Goal: Task Accomplishment & Management: Manage account settings

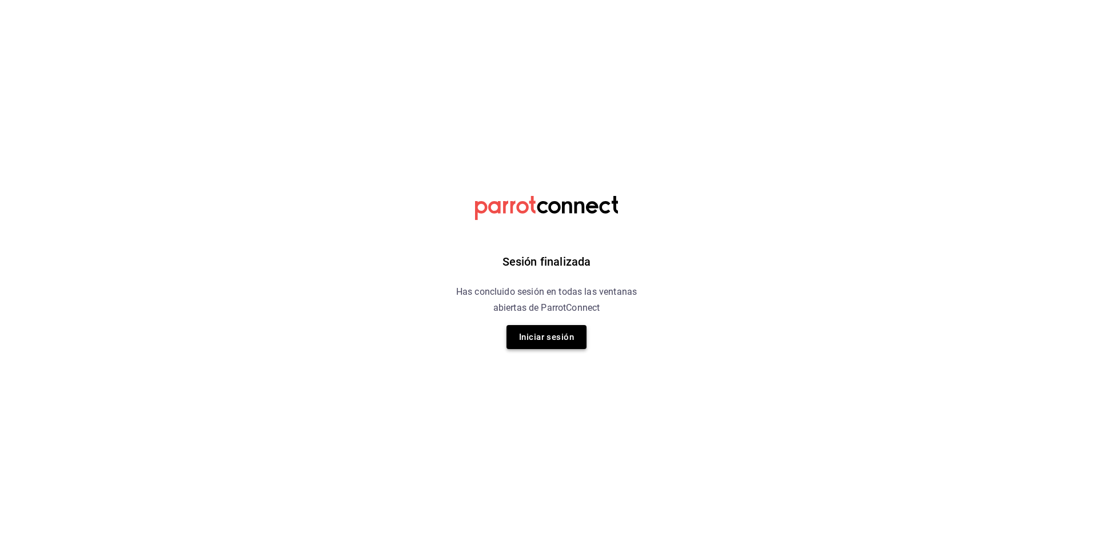
click at [558, 337] on button "Iniciar sesión" at bounding box center [546, 337] width 80 height 24
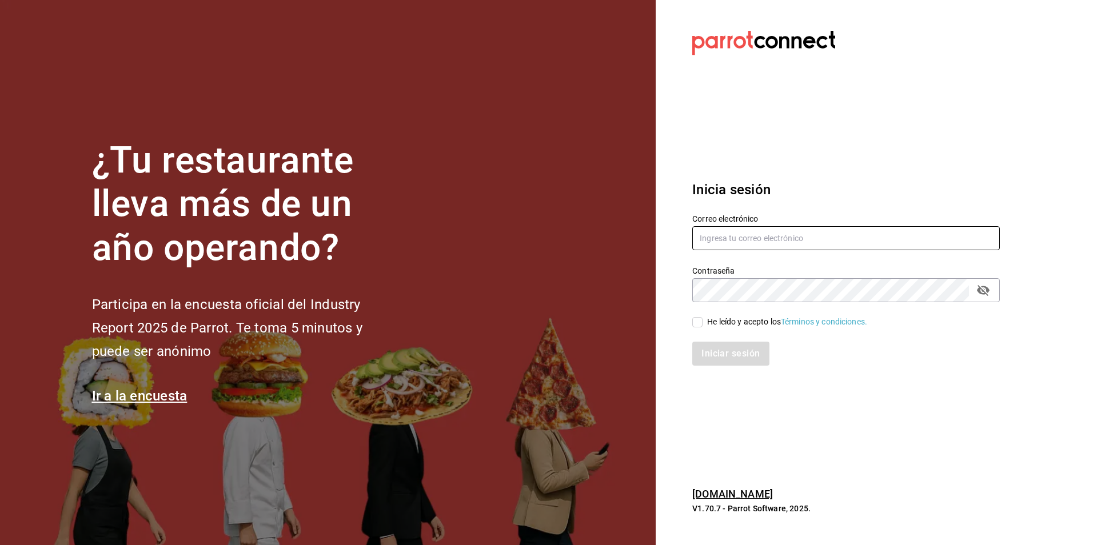
type input "[EMAIL_ADDRESS][DOMAIN_NAME]"
click at [702, 317] on input "He leído y acepto los Términos y condiciones." at bounding box center [697, 322] width 10 height 10
checkbox input "true"
click at [716, 351] on button "Iniciar sesión" at bounding box center [731, 354] width 78 height 24
